Goal: Information Seeking & Learning: Learn about a topic

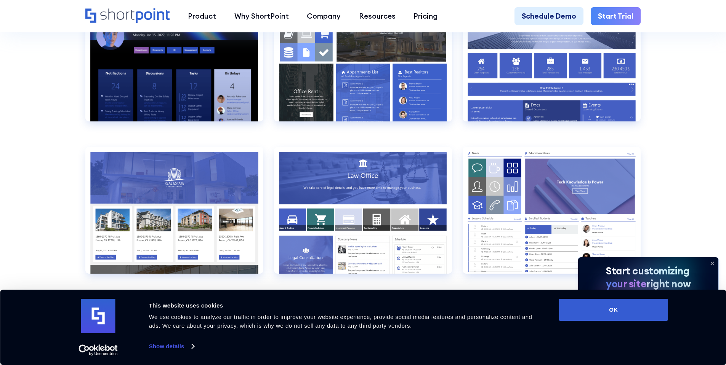
scroll to position [991, 0]
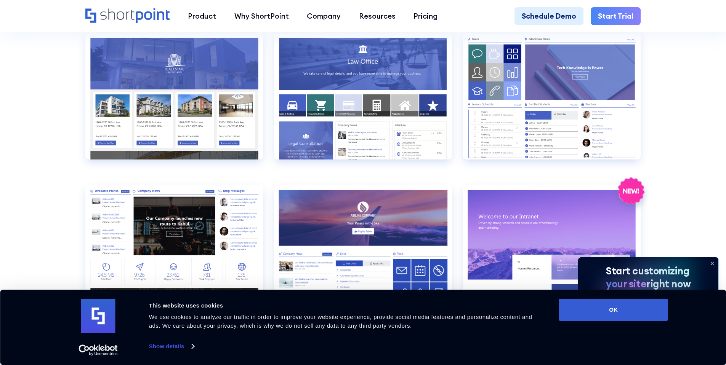
click at [714, 262] on icon at bounding box center [712, 264] width 12 height 12
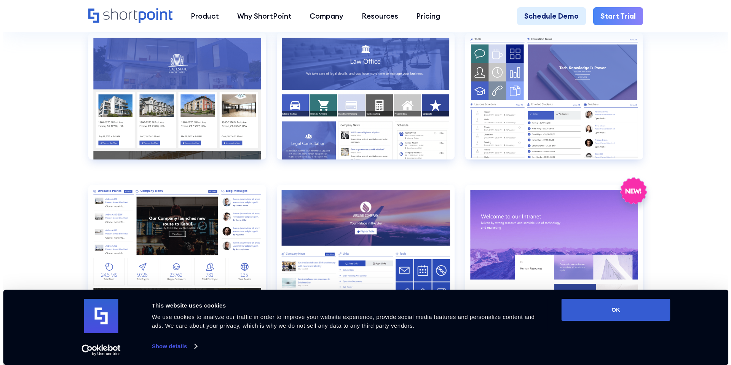
scroll to position [1067, 0]
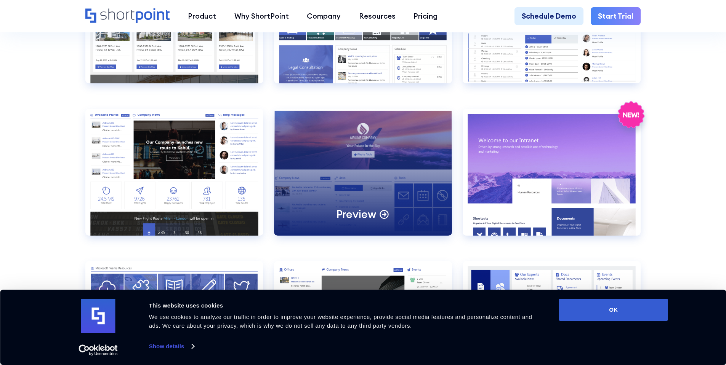
click at [360, 171] on div "Preview" at bounding box center [363, 172] width 178 height 127
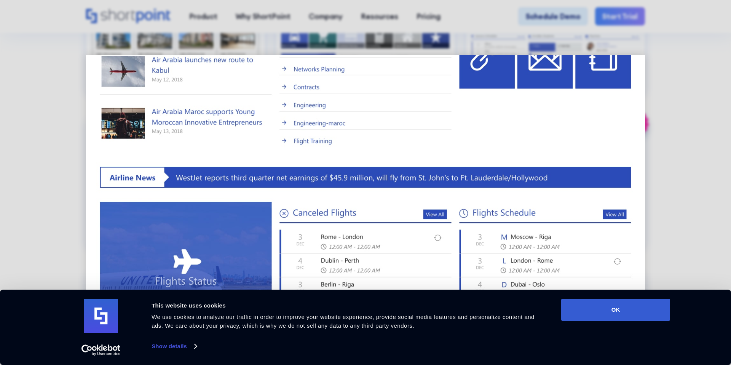
scroll to position [365, 0]
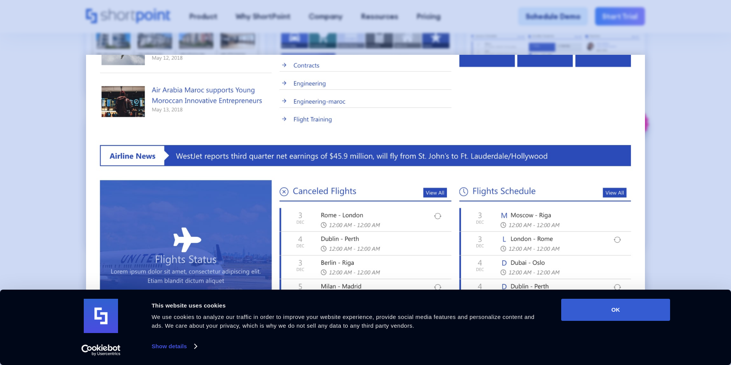
click at [32, 66] on div at bounding box center [365, 182] width 731 height 365
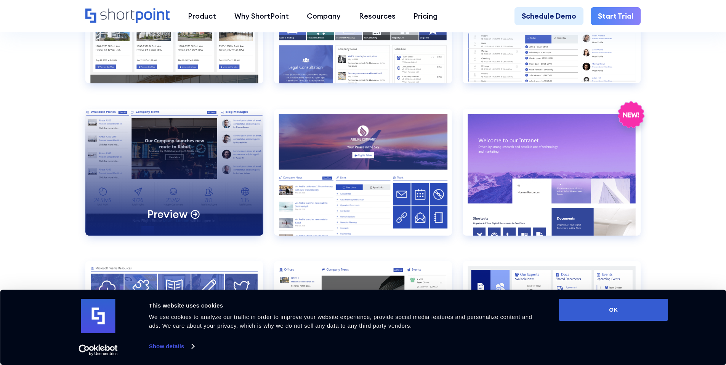
click at [182, 158] on div "Preview" at bounding box center [174, 172] width 178 height 127
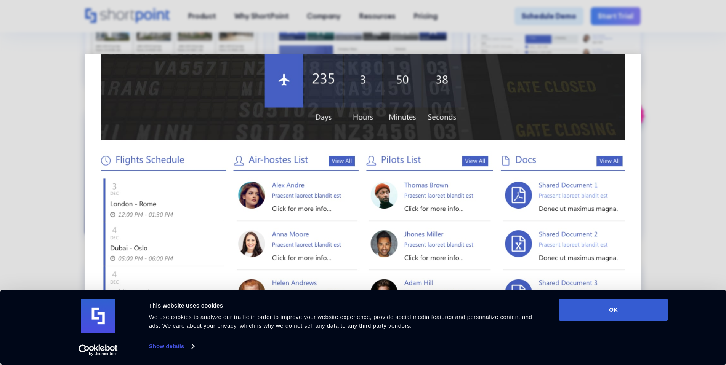
scroll to position [0, 0]
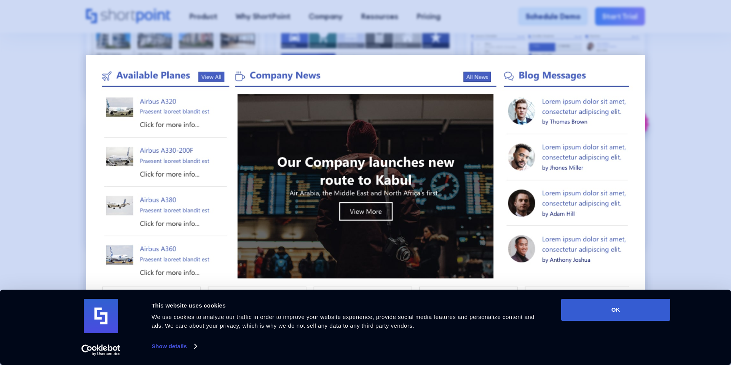
click at [44, 187] on div at bounding box center [365, 182] width 731 height 365
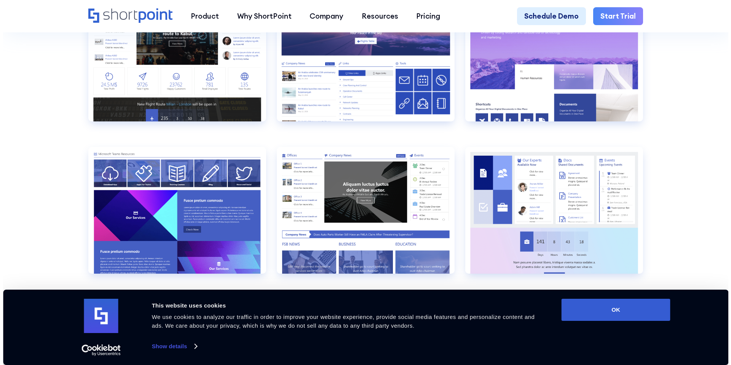
scroll to position [1219, 0]
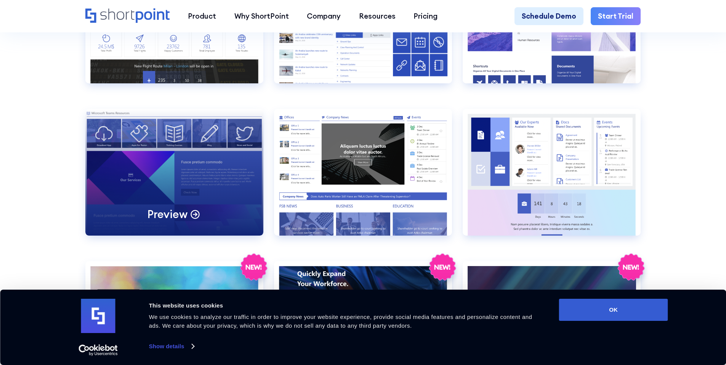
click at [146, 164] on div "Preview" at bounding box center [174, 172] width 178 height 127
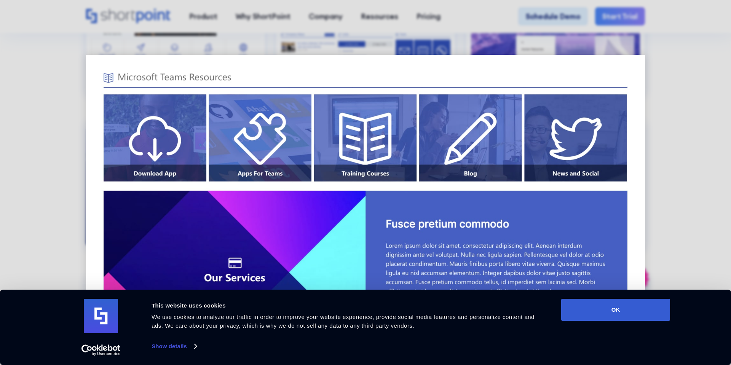
scroll to position [76, 0]
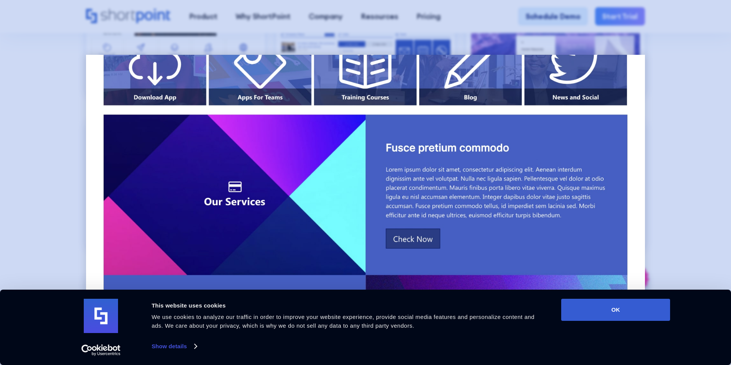
click at [41, 189] on div at bounding box center [365, 182] width 731 height 365
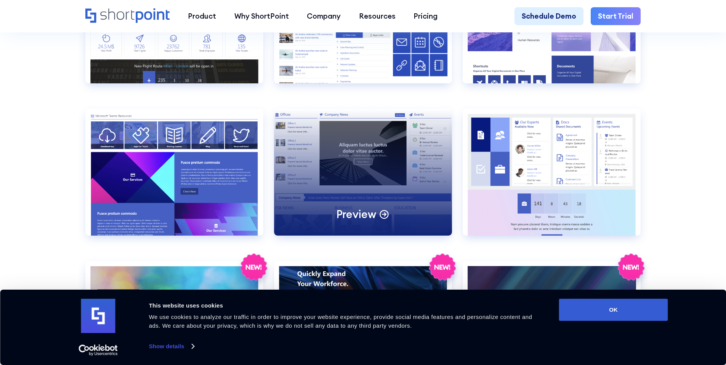
click at [370, 178] on div "Preview" at bounding box center [363, 172] width 178 height 127
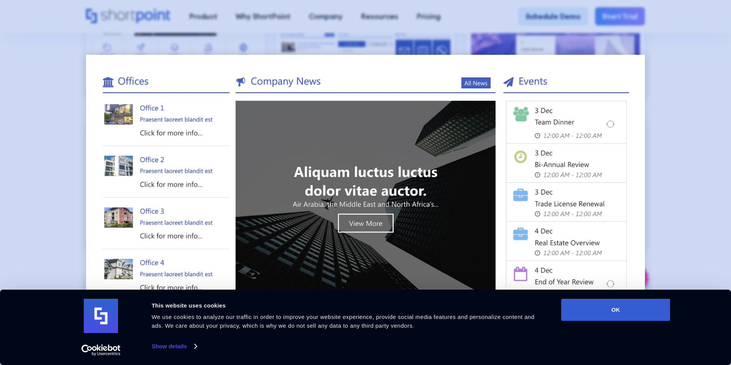
click at [64, 177] on div at bounding box center [365, 182] width 731 height 365
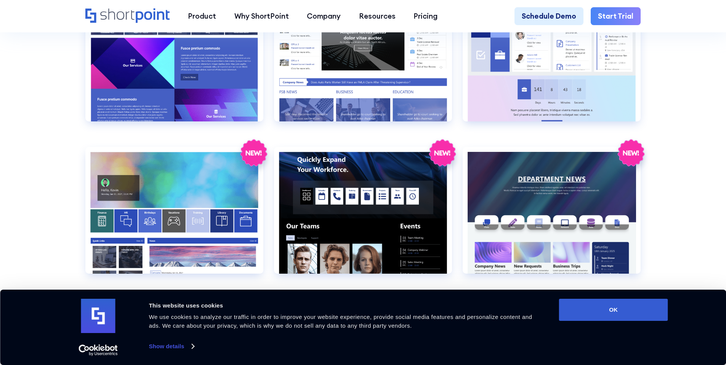
scroll to position [1410, 0]
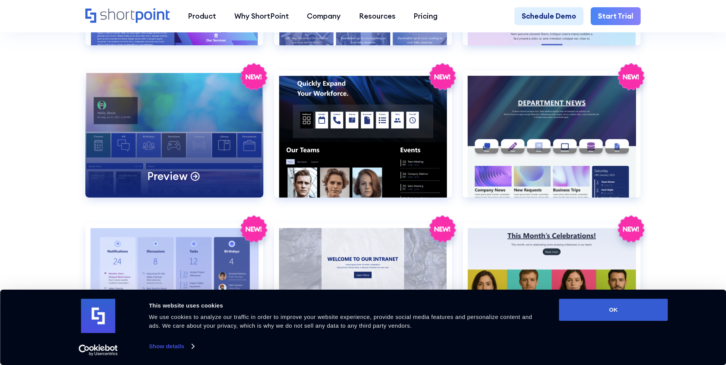
click at [187, 134] on div "Preview" at bounding box center [174, 134] width 178 height 127
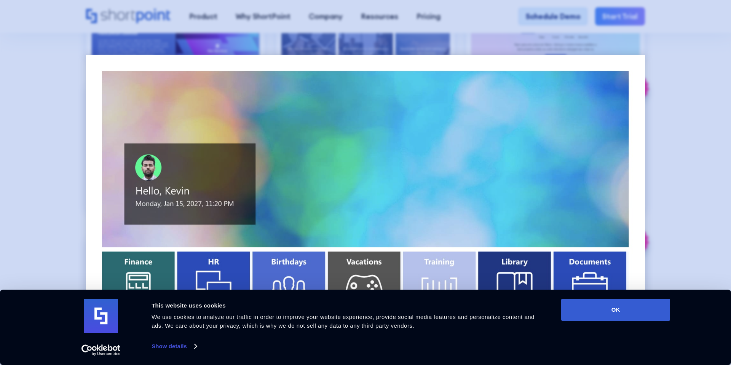
click at [52, 237] on div at bounding box center [365, 182] width 731 height 365
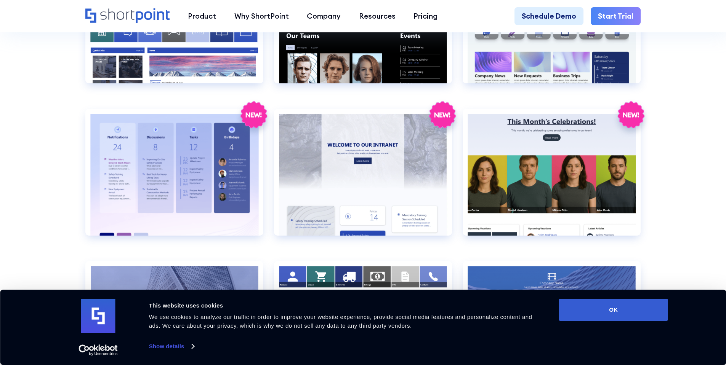
scroll to position [1638, 0]
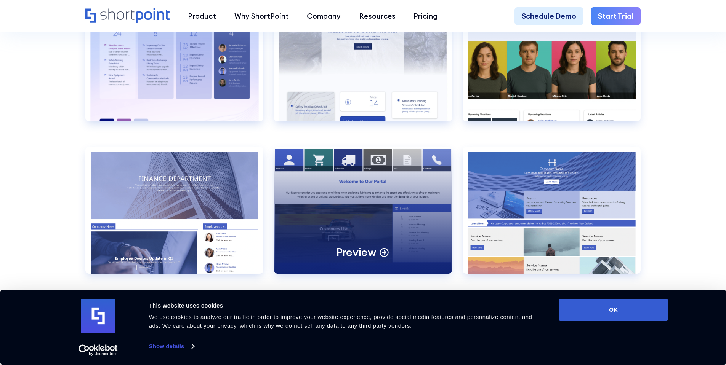
click at [404, 208] on div "Preview" at bounding box center [363, 210] width 178 height 127
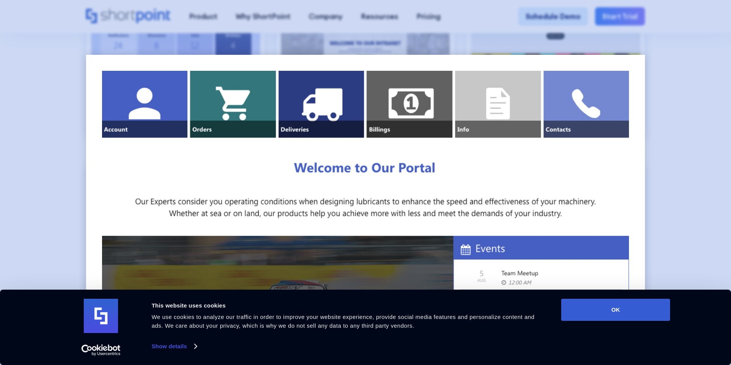
click at [76, 210] on div at bounding box center [365, 182] width 731 height 365
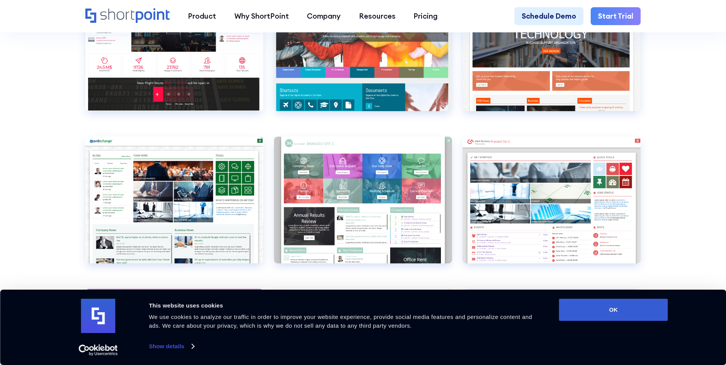
scroll to position [3010, 0]
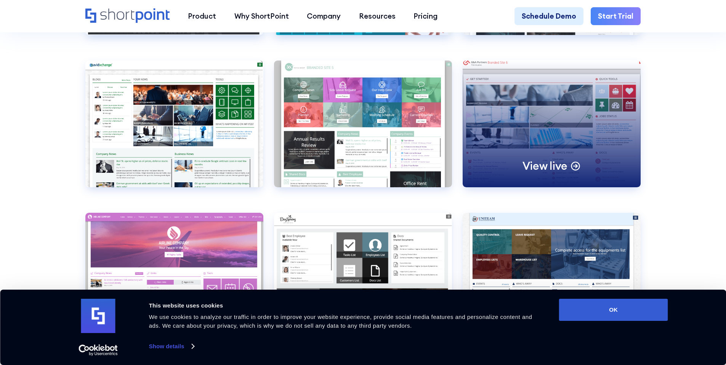
click at [550, 150] on div "View live" at bounding box center [551, 124] width 178 height 127
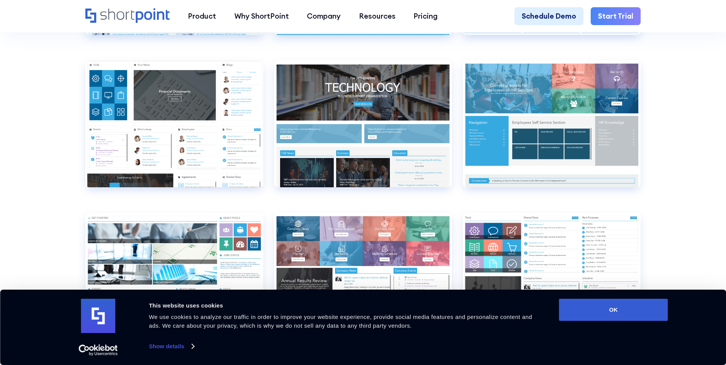
scroll to position [4191, 0]
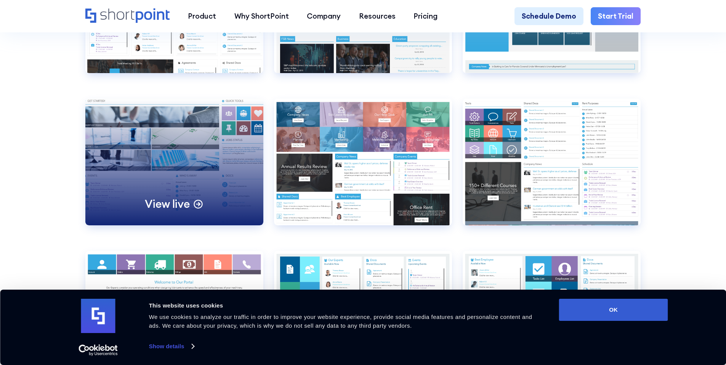
click at [168, 169] on div "View live" at bounding box center [174, 162] width 178 height 127
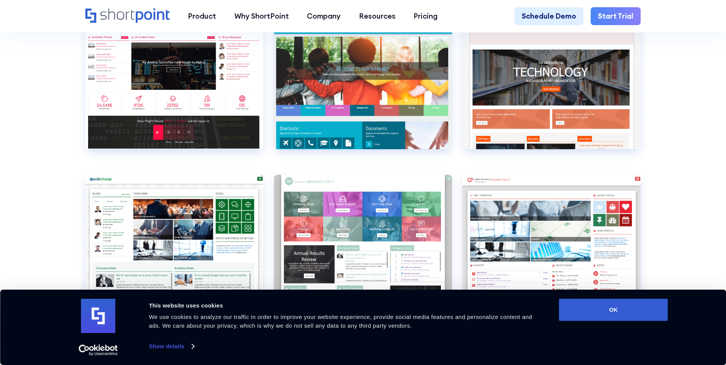
scroll to position [2743, 0]
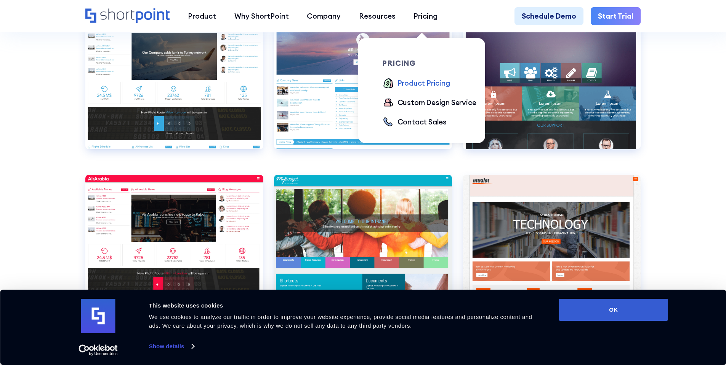
click at [420, 82] on div "Product Pricing" at bounding box center [423, 83] width 53 height 11
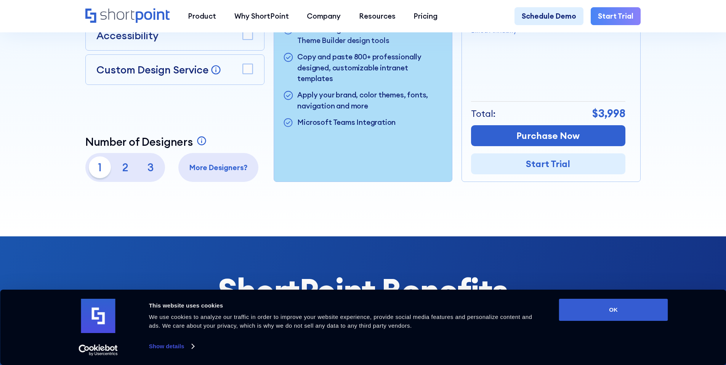
scroll to position [229, 0]
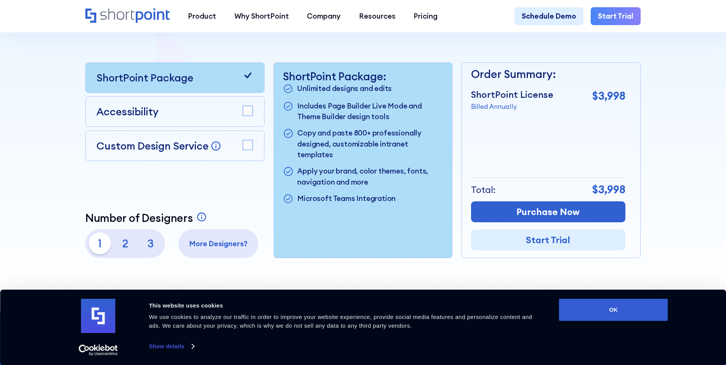
click at [117, 248] on p "2" at bounding box center [125, 244] width 22 height 22
click at [153, 248] on p "3" at bounding box center [151, 244] width 22 height 22
click at [114, 249] on p "2" at bounding box center [125, 244] width 22 height 22
click at [94, 246] on p "1" at bounding box center [100, 244] width 22 height 22
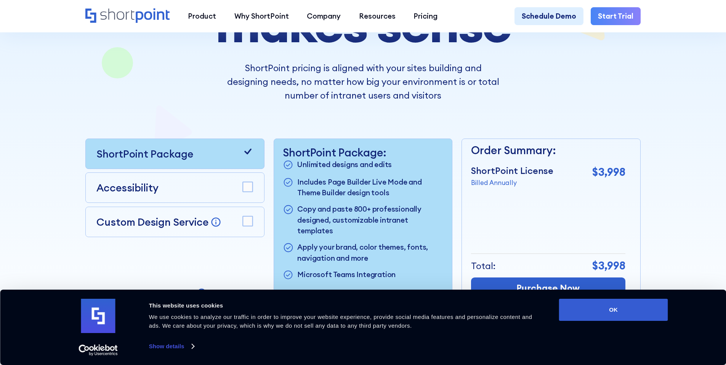
scroll to position [0, 0]
